Goal: Information Seeking & Learning: Understand process/instructions

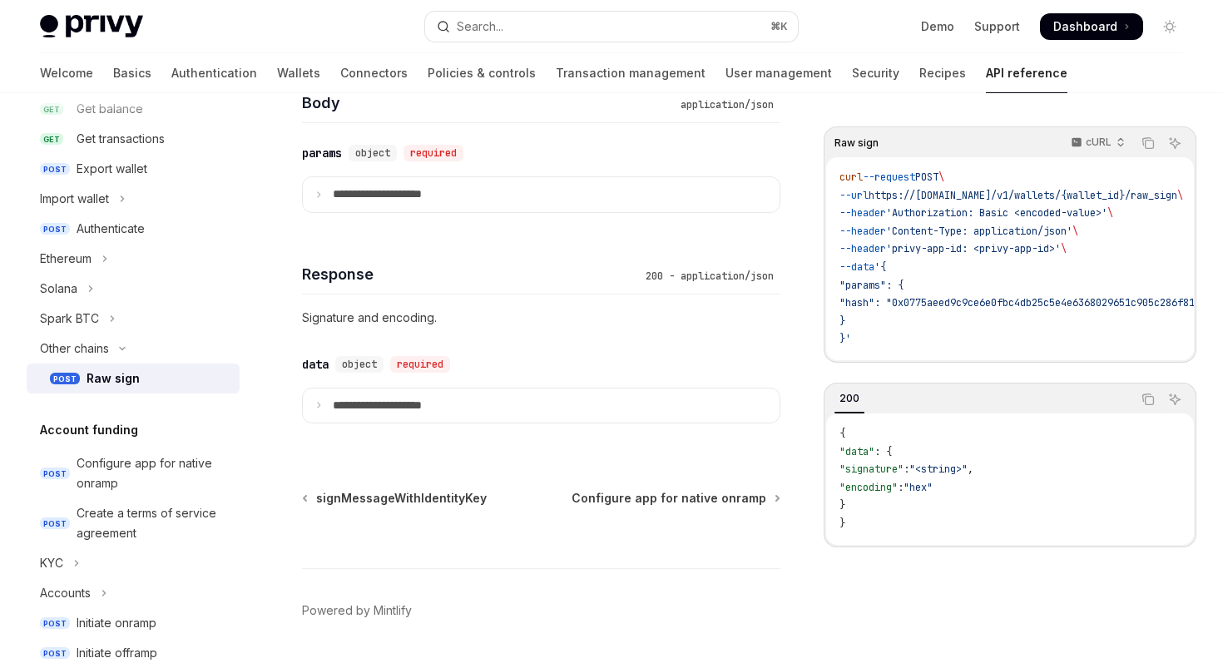
scroll to position [1086, 0]
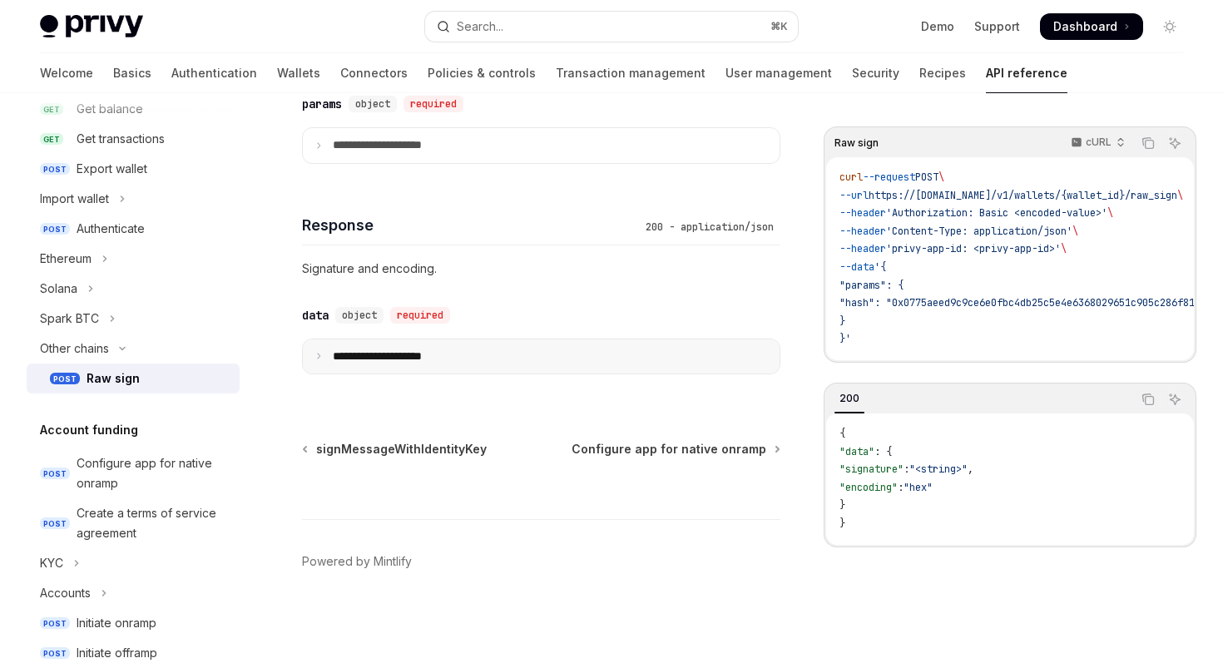
click at [499, 359] on summary "**********" at bounding box center [541, 357] width 477 height 35
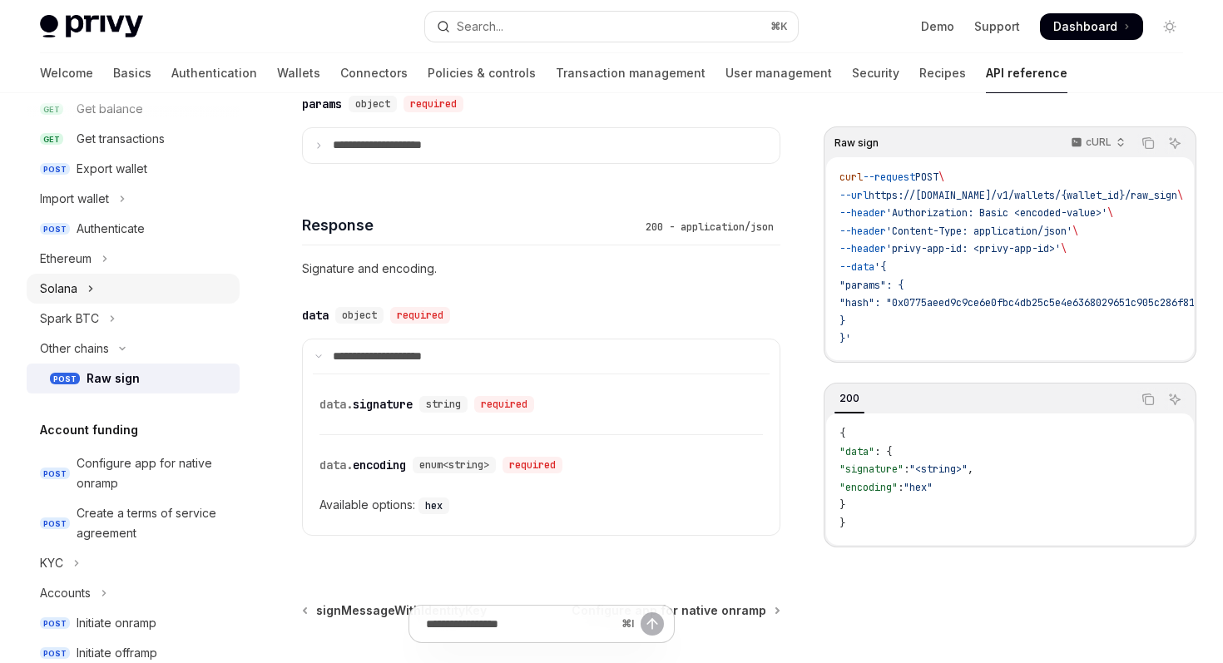
click at [189, 275] on button "Solana" at bounding box center [133, 289] width 213 height 30
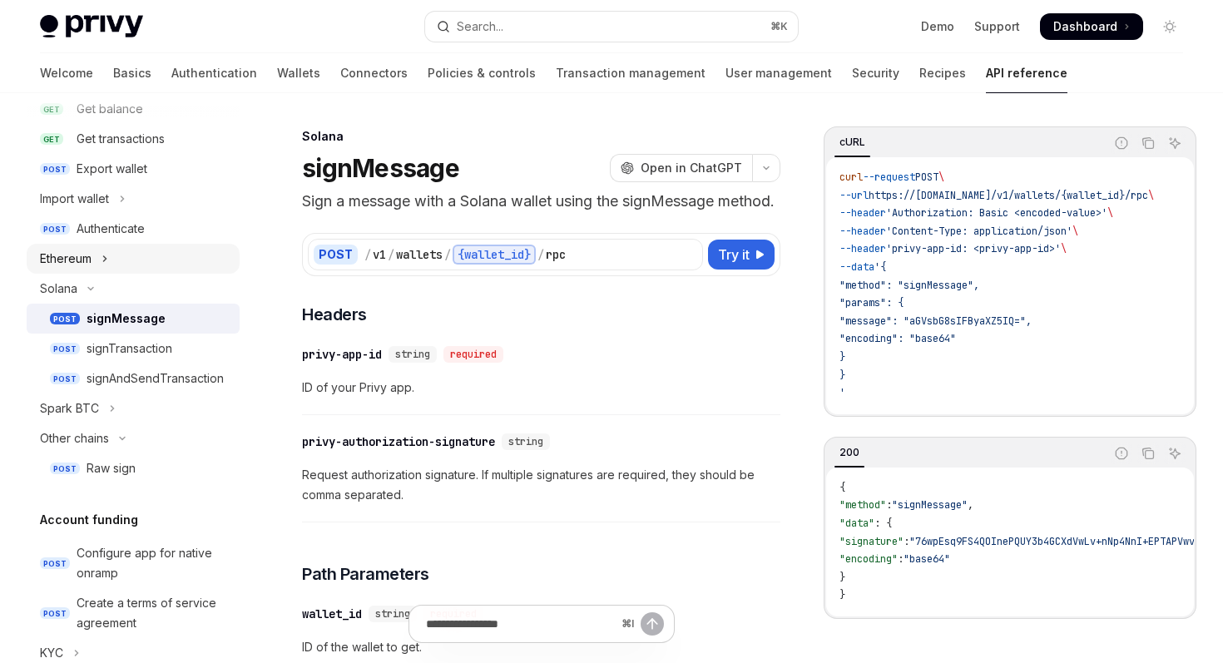
click at [192, 261] on button "Ethereum" at bounding box center [133, 259] width 213 height 30
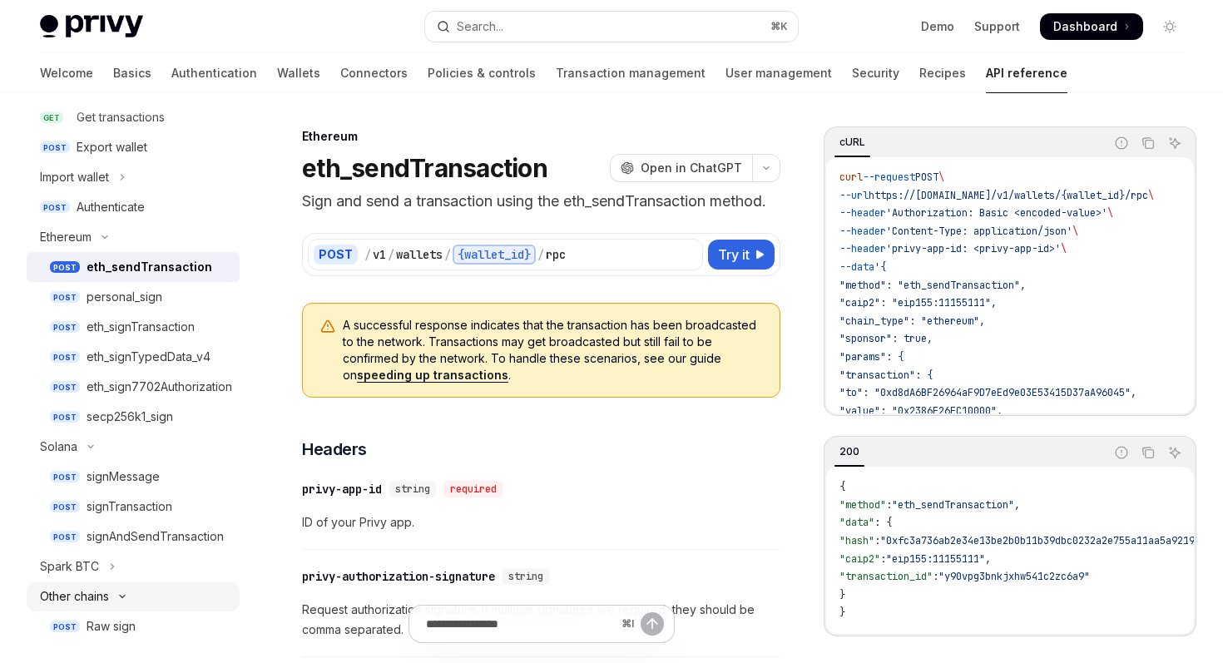
scroll to position [342, 0]
click at [171, 626] on div "Raw sign" at bounding box center [158, 625] width 143 height 20
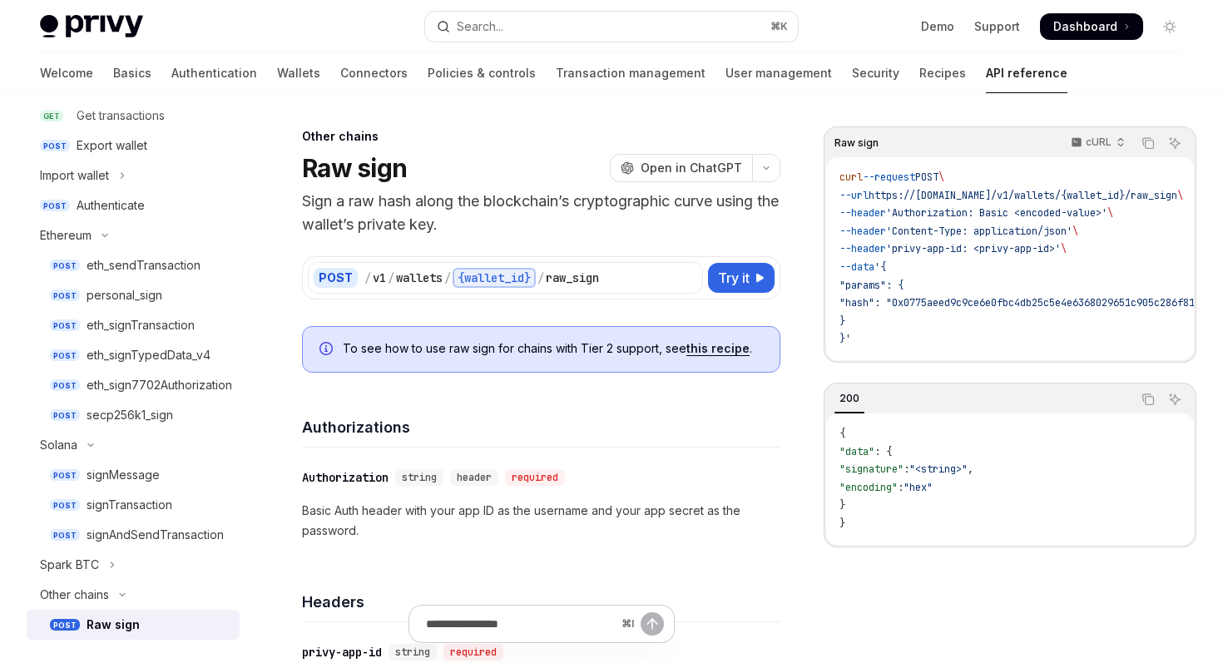
click at [705, 342] on link "this recipe" at bounding box center [718, 348] width 63 height 15
type textarea "*"
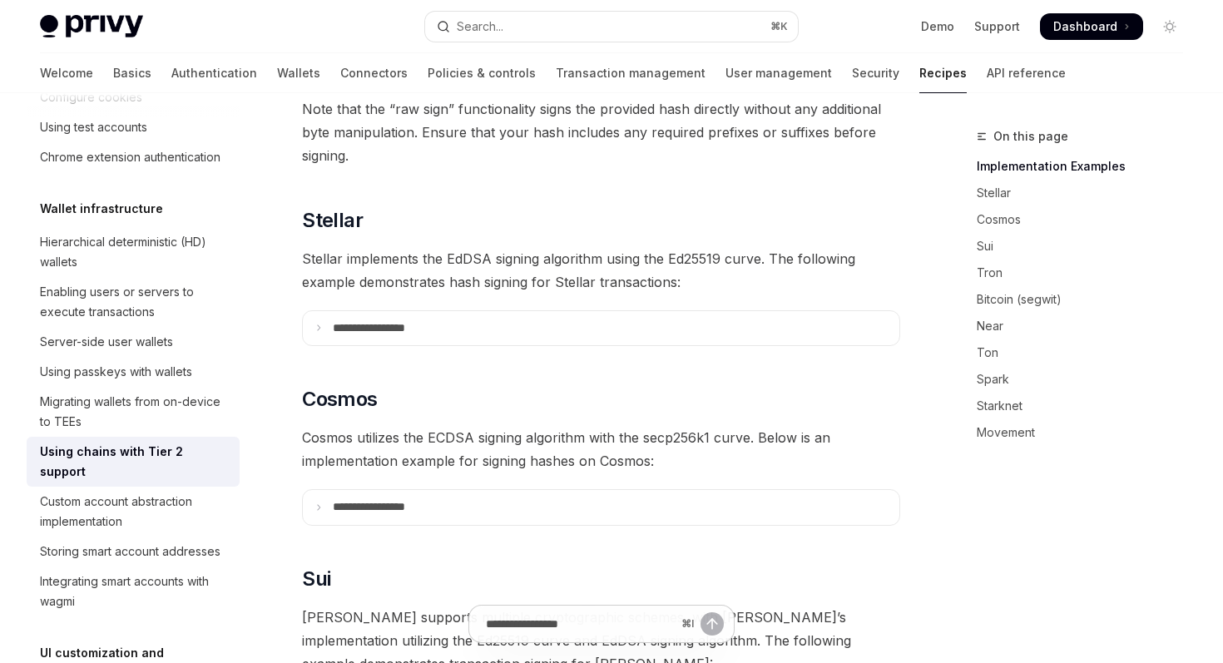
scroll to position [418, 0]
click at [682, 316] on summary "**********" at bounding box center [601, 327] width 597 height 35
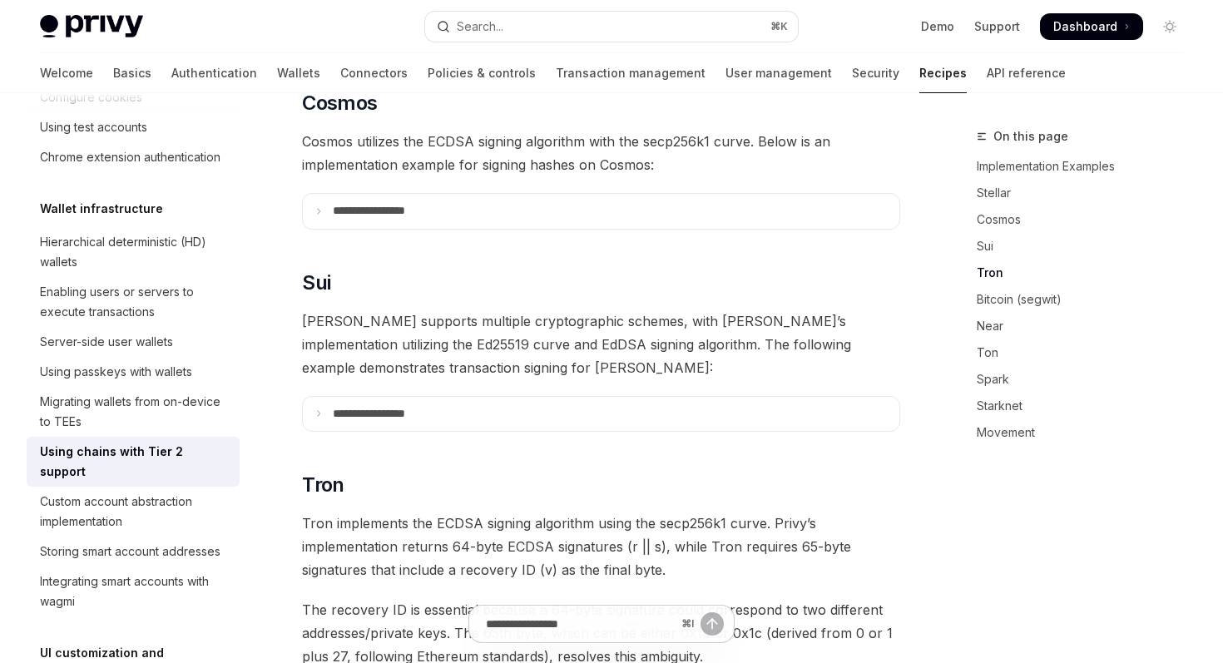
scroll to position [1144, 0]
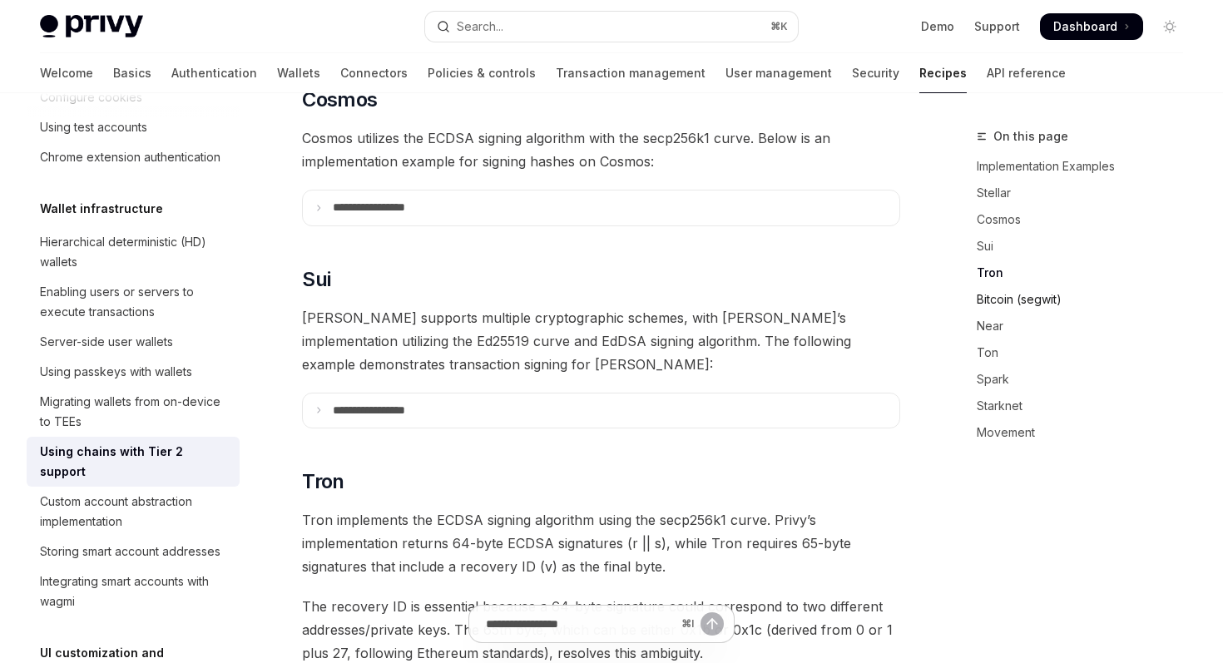
click at [1007, 299] on link "Bitcoin (segwit)" at bounding box center [1087, 299] width 220 height 27
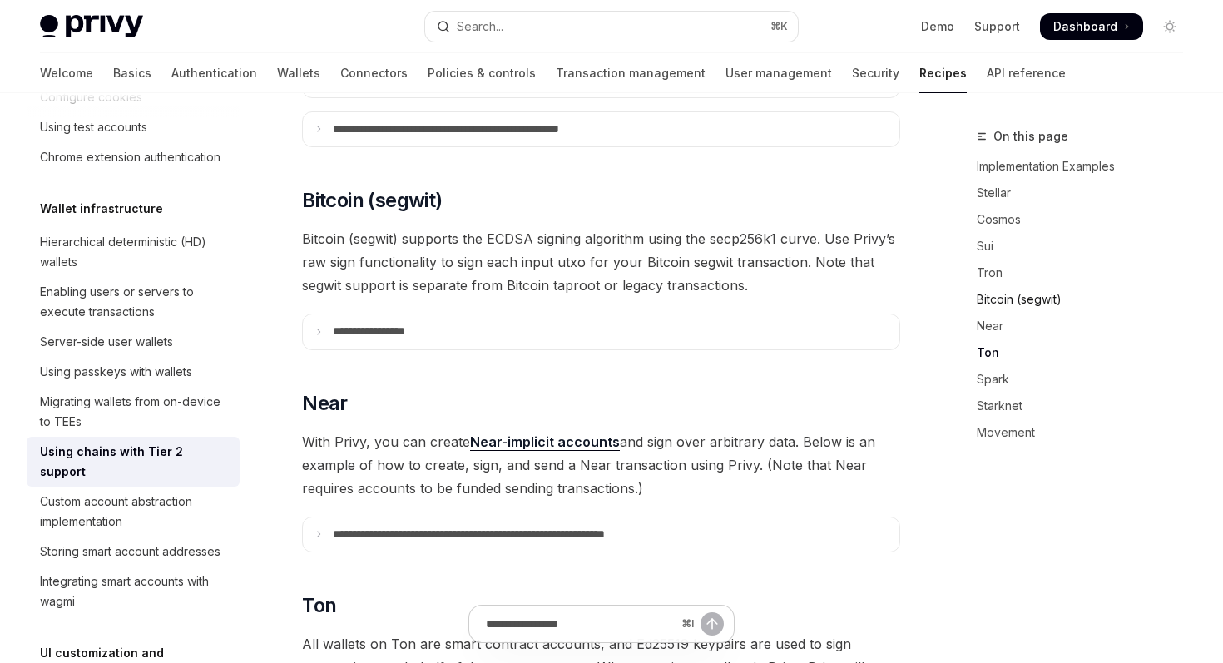
scroll to position [1848, 0]
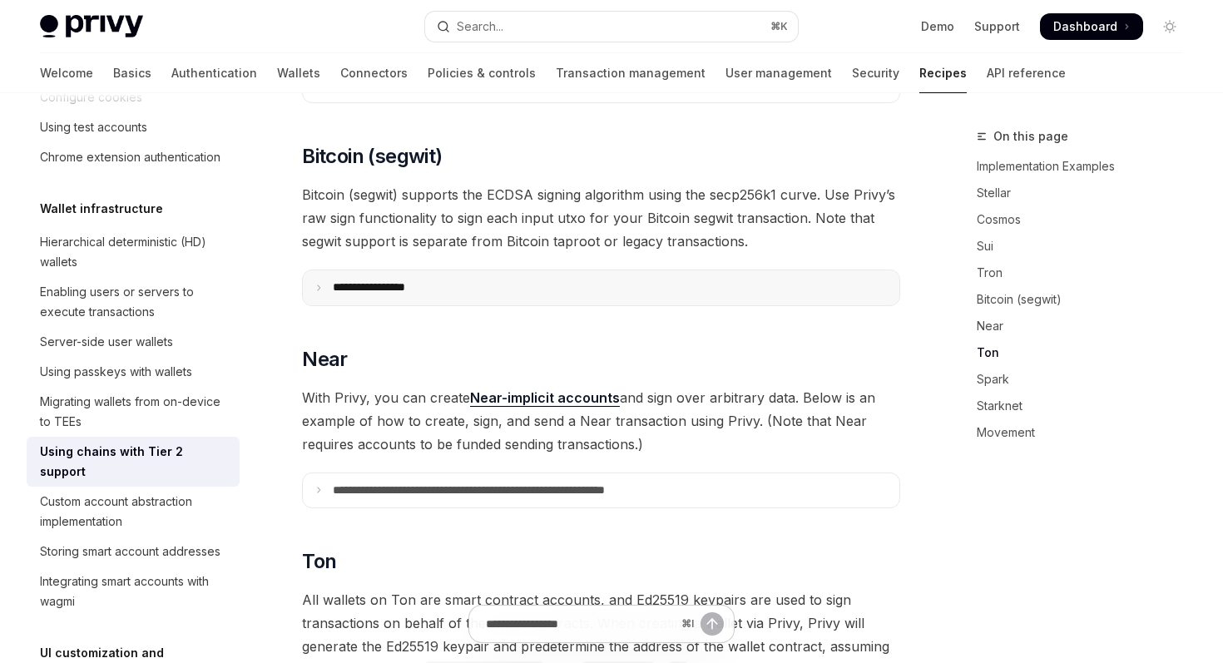
click at [711, 270] on summary "**********" at bounding box center [601, 287] width 597 height 35
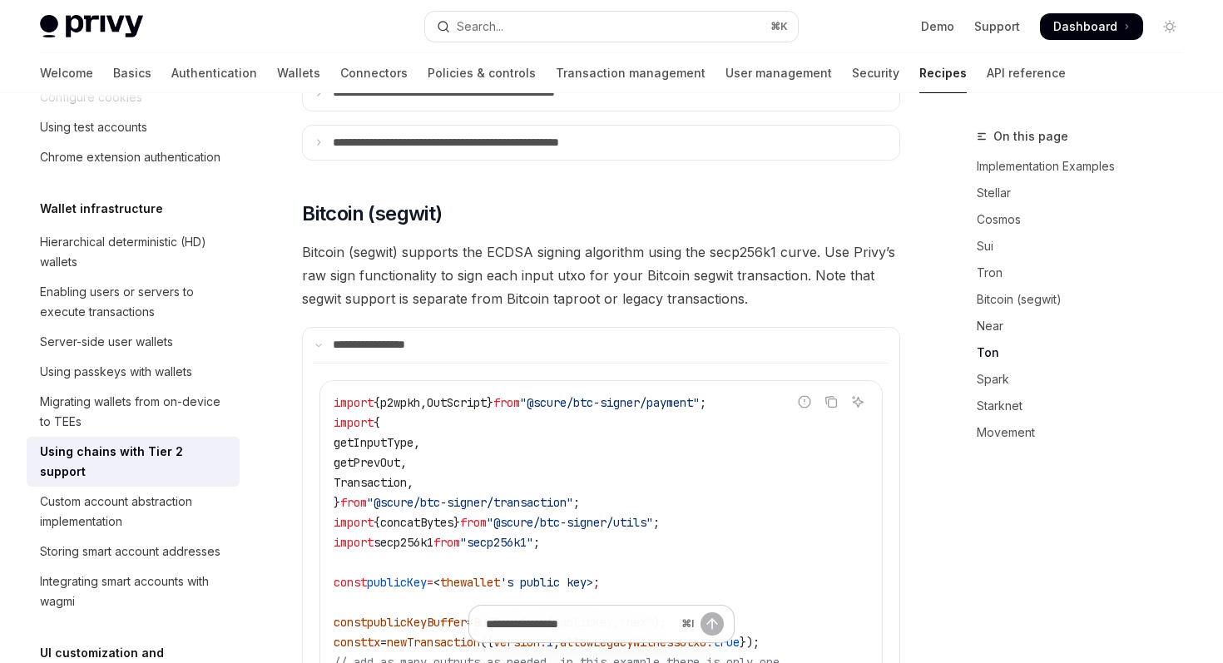
scroll to position [1741, 0]
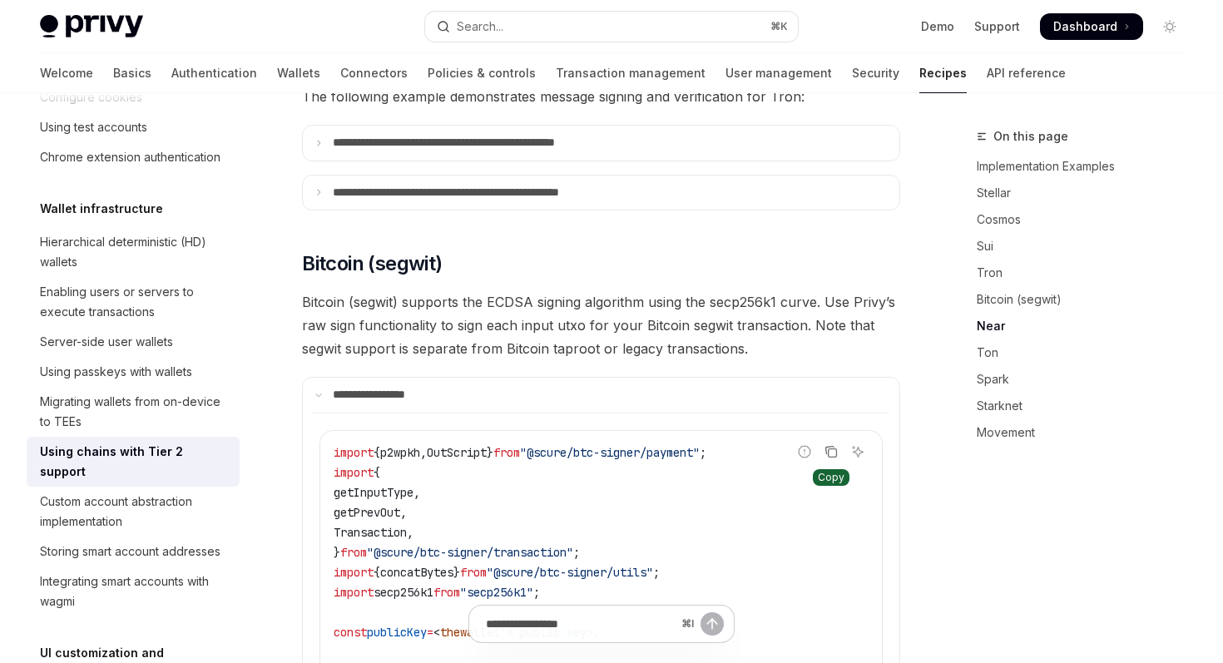
click at [831, 446] on icon "Copy the contents from the code block" at bounding box center [830, 449] width 8 height 7
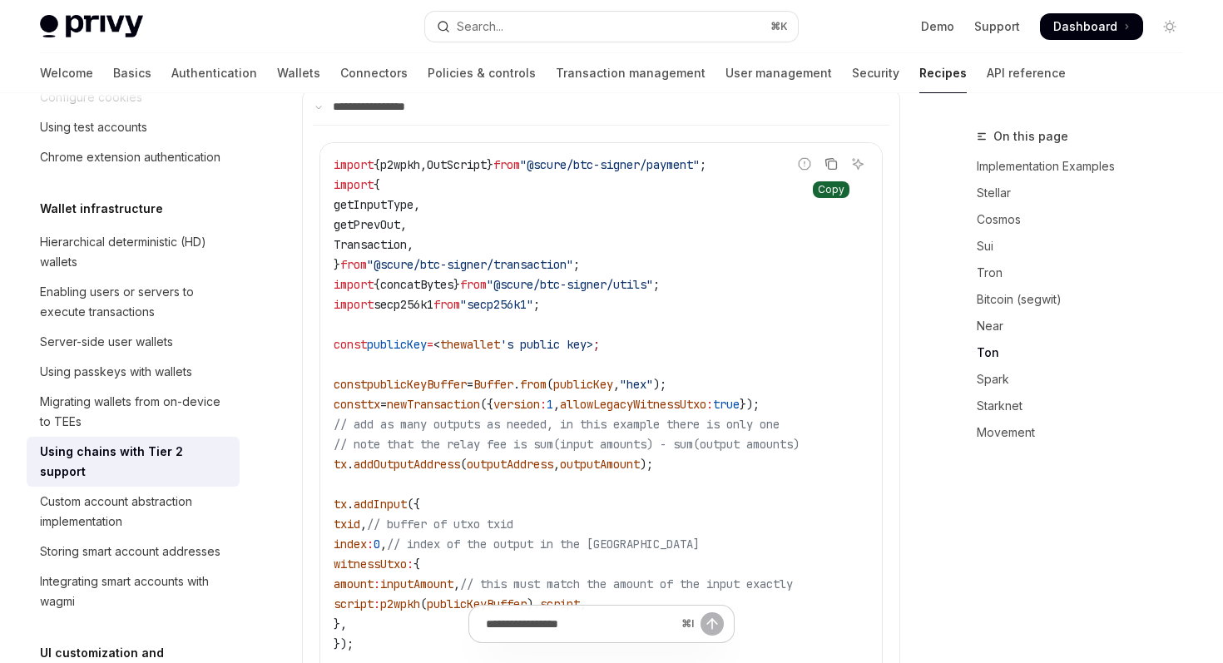
scroll to position [2065, 0]
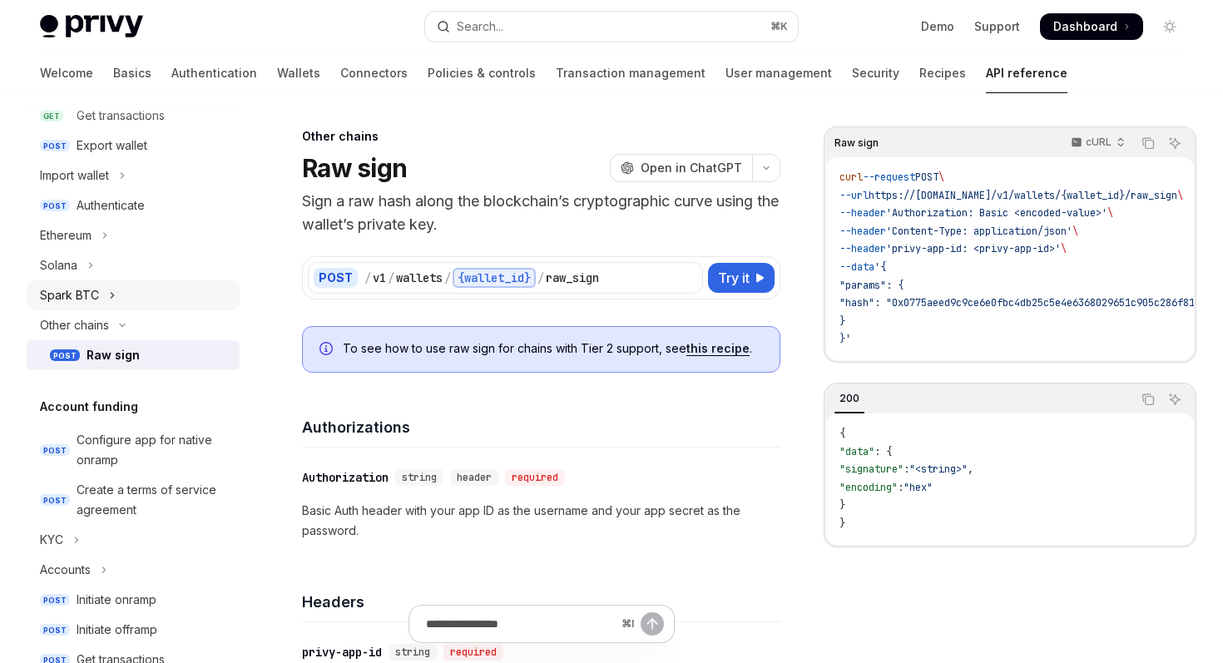
click at [206, 300] on button "Spark BTC" at bounding box center [133, 295] width 213 height 30
type textarea "*"
